Goal: Check status: Check status

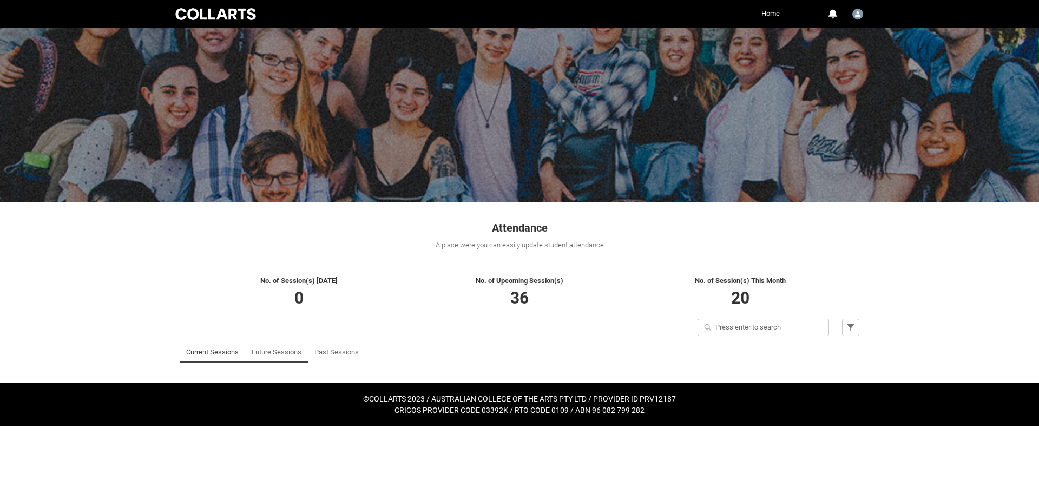
click at [272, 350] on link "Future Sessions" at bounding box center [277, 352] width 50 height 22
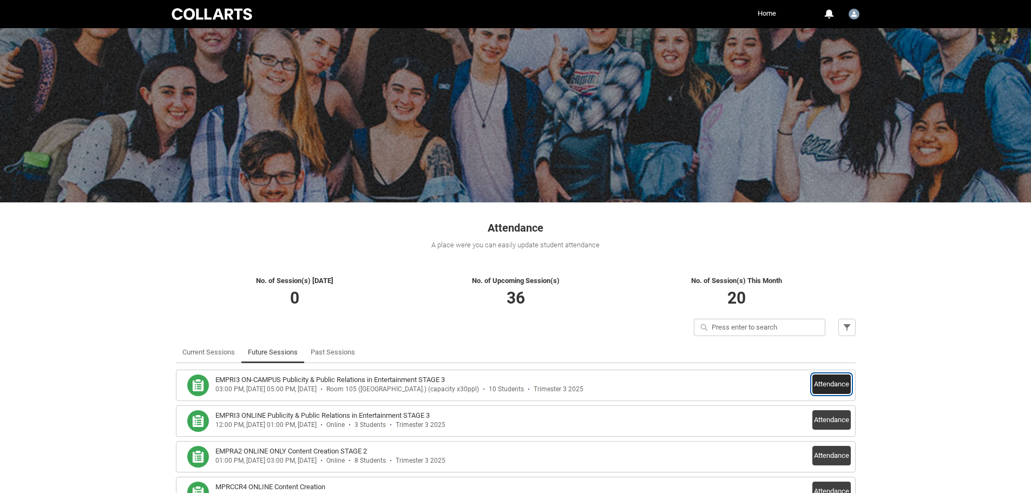
click at [818, 383] on button "Attendance" at bounding box center [831, 383] width 38 height 19
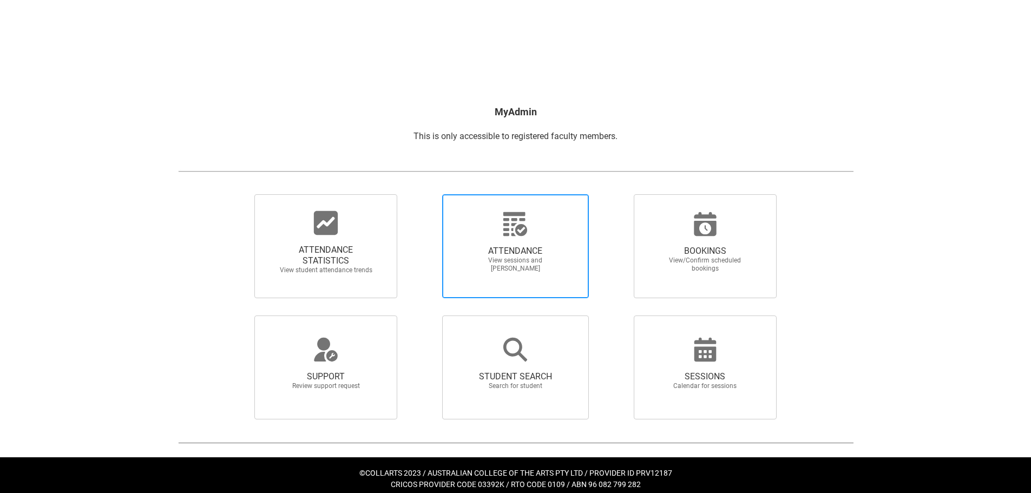
scroll to position [103, 0]
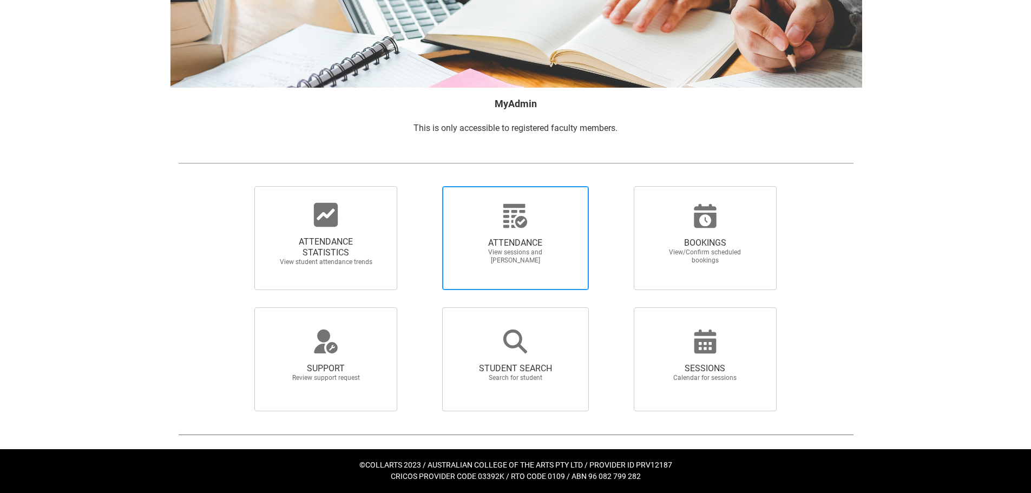
click at [496, 238] on span "ATTENDANCE" at bounding box center [515, 243] width 95 height 11
click at [424, 186] on input "ATTENDANCE View sessions and mark attendance" at bounding box center [423, 186] width 1 height 1
radio input "true"
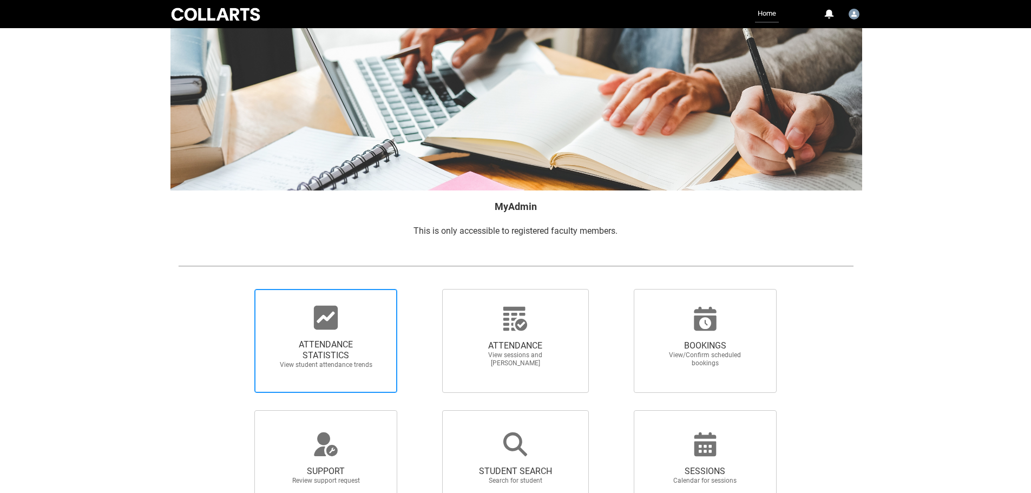
scroll to position [103, 0]
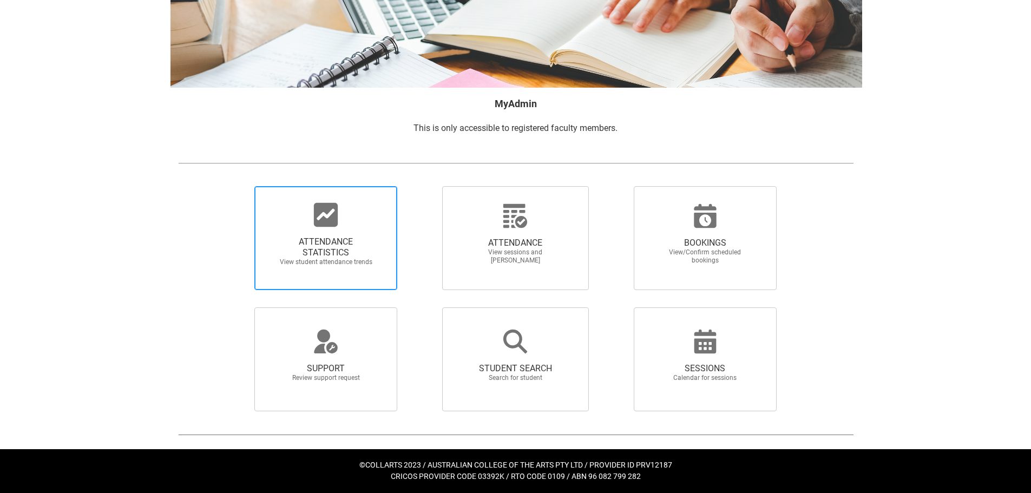
click at [347, 280] on span "ATTENDANCE STATISTICS View student attendance trends" at bounding box center [325, 238] width 143 height 104
click at [236, 186] on input "ATTENDANCE STATISTICS View student attendance trends" at bounding box center [236, 186] width 1 height 1
radio input "true"
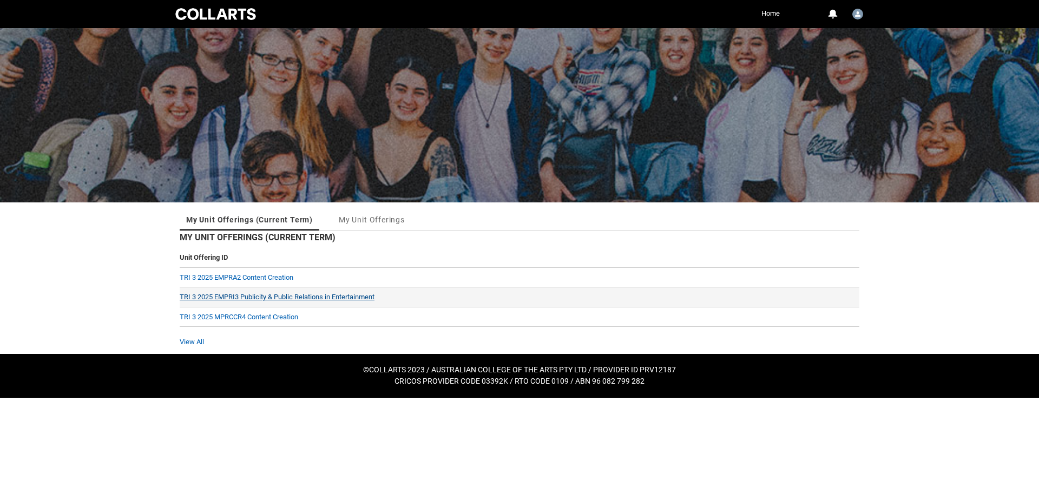
click at [262, 296] on link "TRI 3 2025 EMPRI3 Publicity & Public Relations in Entertainment" at bounding box center [277, 297] width 195 height 8
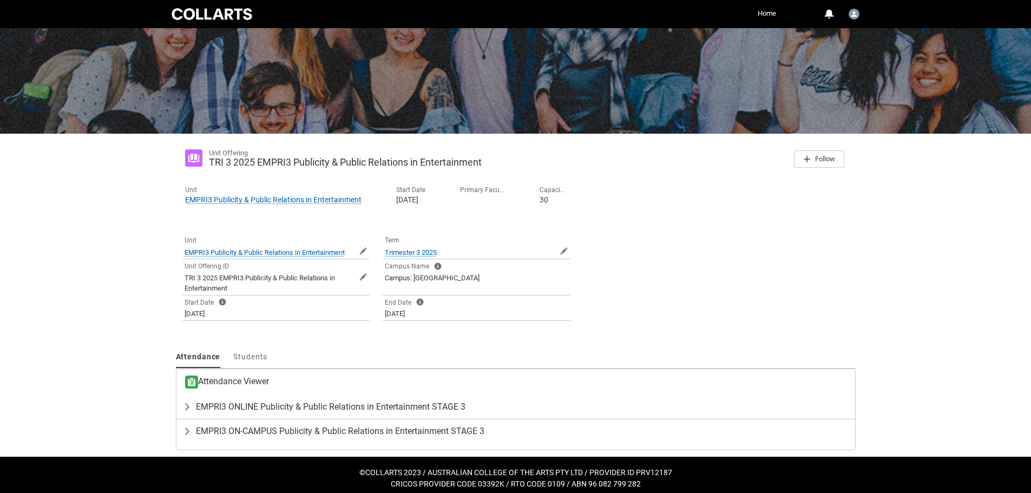
scroll to position [76, 0]
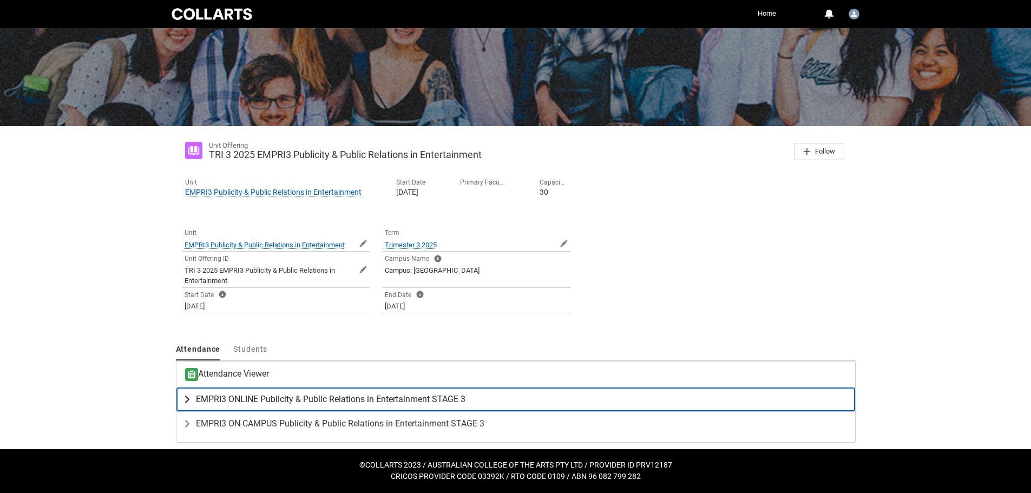
click at [192, 399] on lightning-primitive-icon "button" at bounding box center [189, 399] width 13 height 11
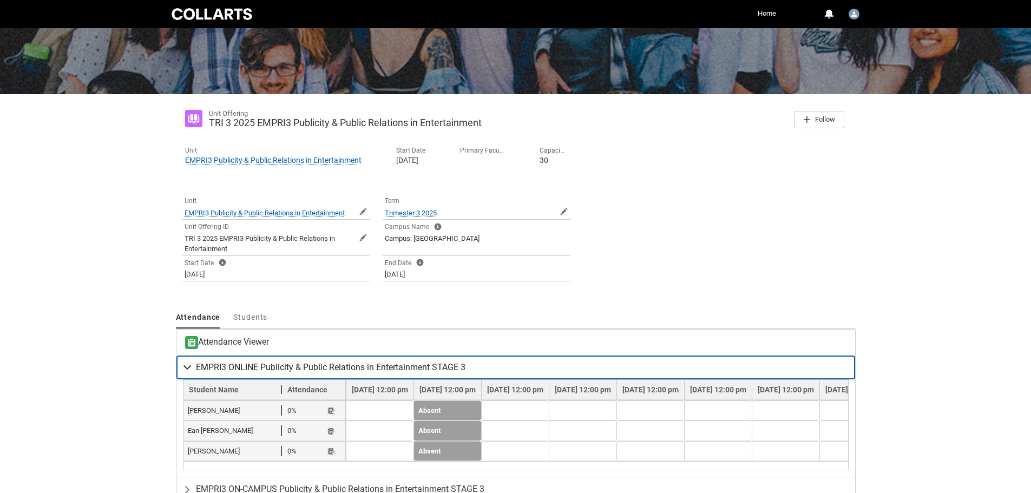
scroll to position [182, 0]
